Goal: Task Accomplishment & Management: Manage account settings

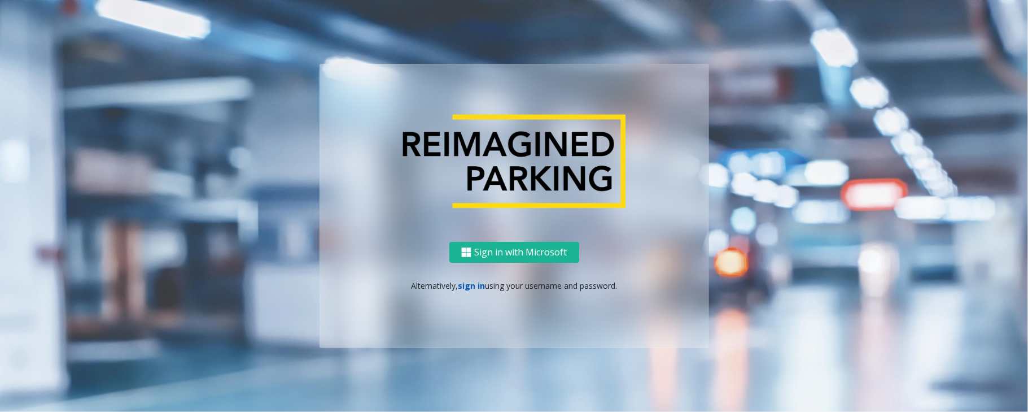
click at [466, 281] on link "sign in" at bounding box center [471, 285] width 27 height 11
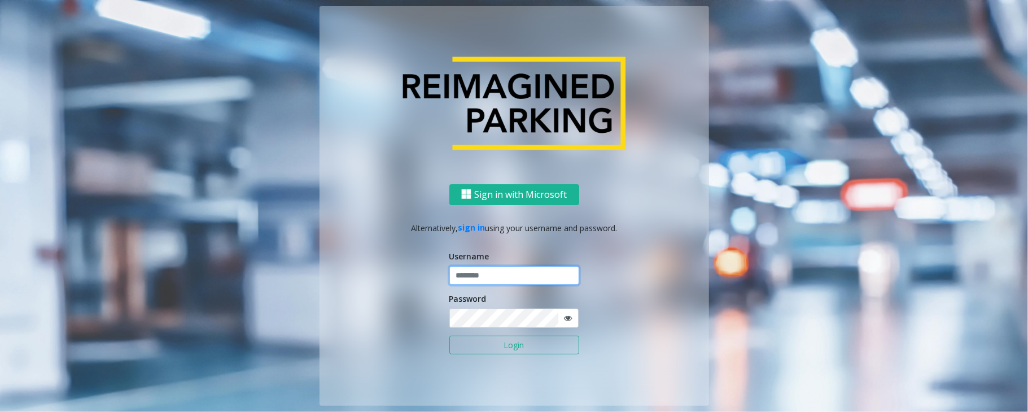
type input "*****"
click at [450, 335] on button "Login" at bounding box center [515, 344] width 130 height 19
